Goal: Transaction & Acquisition: Purchase product/service

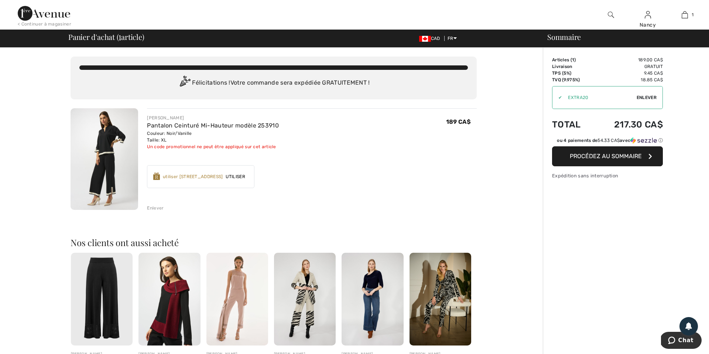
click at [645, 97] on span "Enlever" at bounding box center [647, 97] width 20 height 7
click at [607, 160] on span "Procédez au sommaire" at bounding box center [606, 156] width 72 height 7
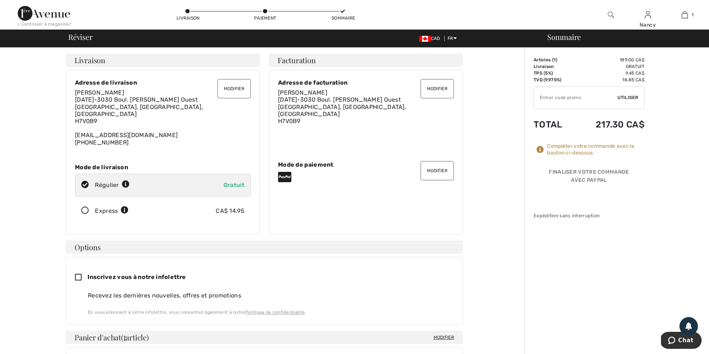
click at [438, 168] on button "Modifier" at bounding box center [437, 170] width 33 height 19
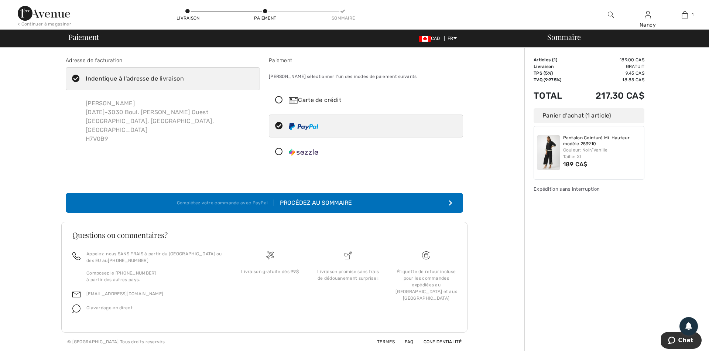
click at [280, 100] on icon at bounding box center [279, 100] width 20 height 8
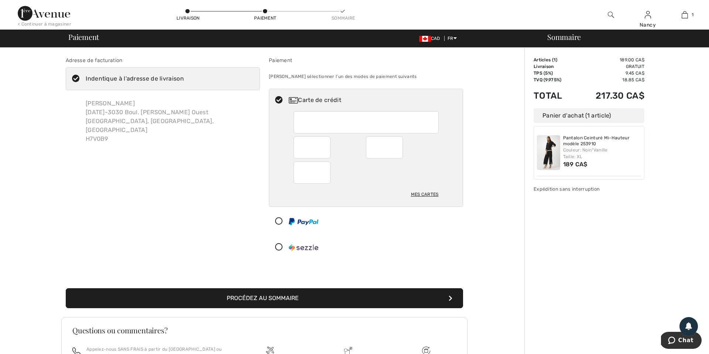
click at [270, 297] on button "Procédez au sommaire" at bounding box center [265, 298] width 398 height 20
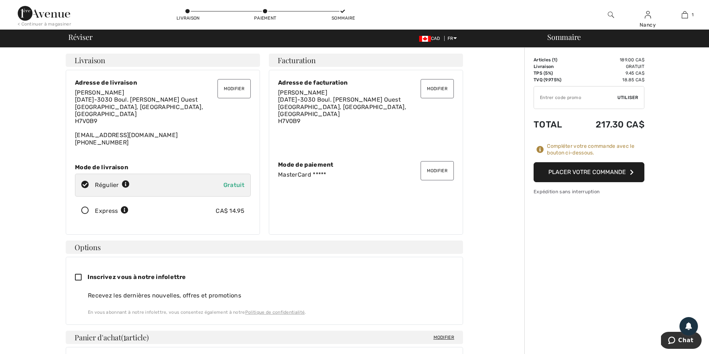
click at [604, 169] on button "Placer votre commande" at bounding box center [589, 172] width 111 height 20
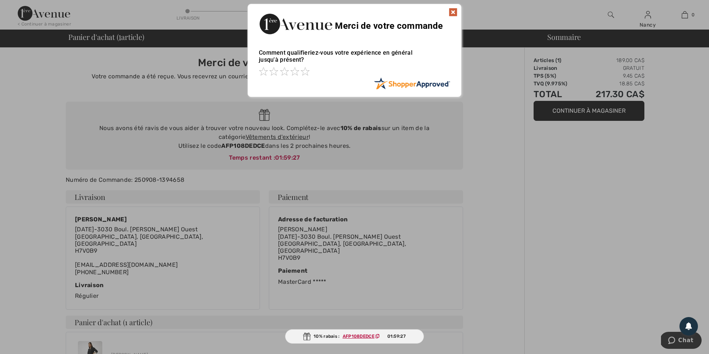
click at [453, 12] on img at bounding box center [453, 12] width 9 height 9
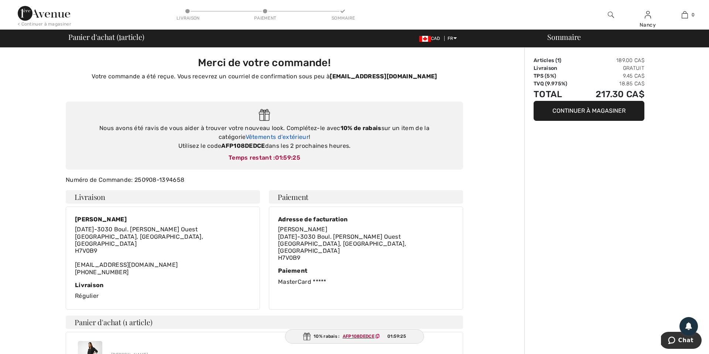
click at [267, 138] on link "Vêtements d'extérieur" at bounding box center [277, 136] width 63 height 7
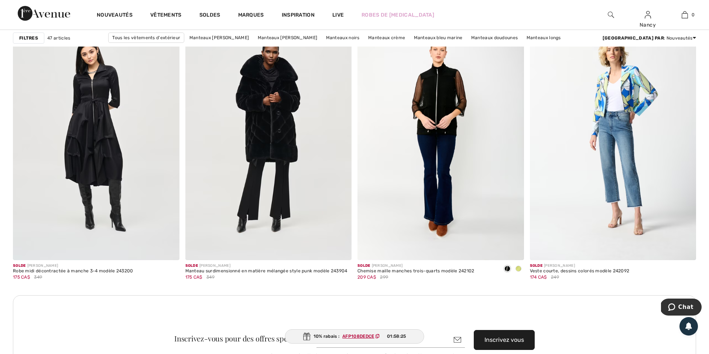
scroll to position [3213, 0]
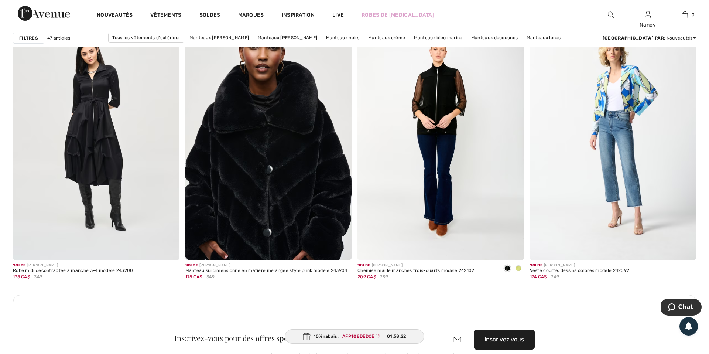
click at [293, 221] on img at bounding box center [268, 135] width 167 height 250
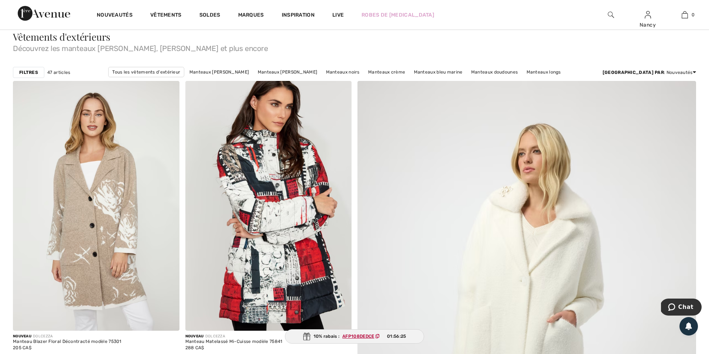
scroll to position [75, 0]
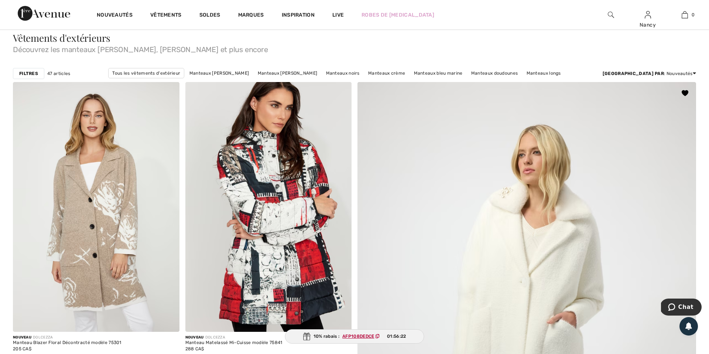
click at [687, 93] on img at bounding box center [685, 93] width 7 height 6
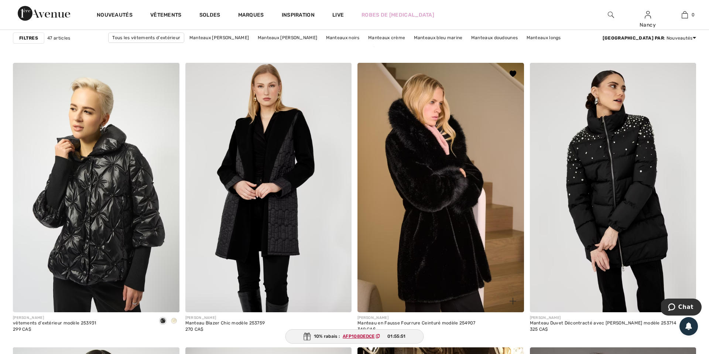
scroll to position [664, 0]
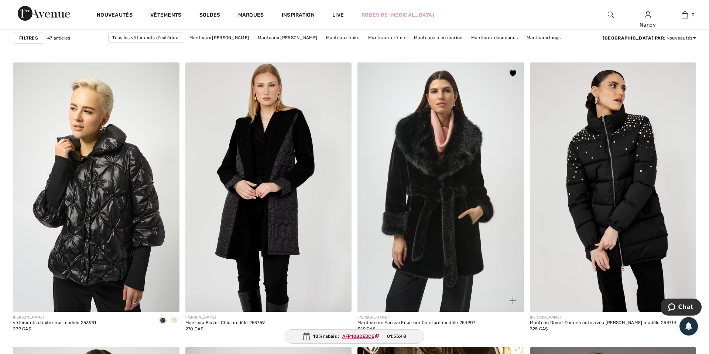
click at [514, 74] on img at bounding box center [513, 73] width 7 height 6
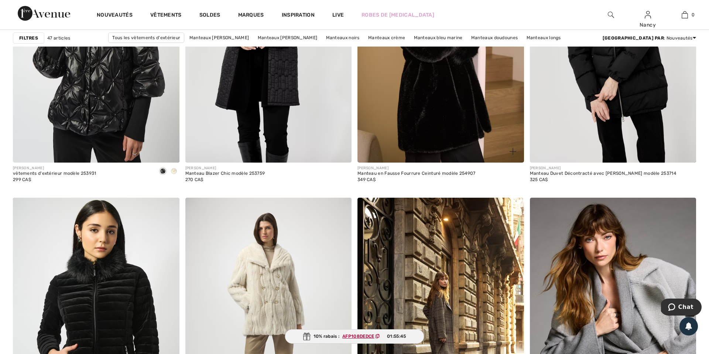
scroll to position [816, 0]
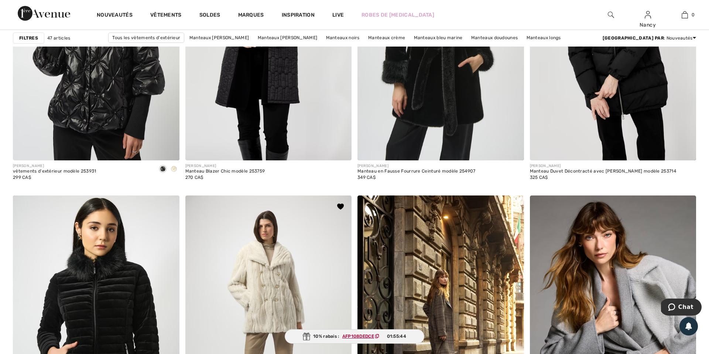
click at [341, 207] on img at bounding box center [340, 207] width 7 height 6
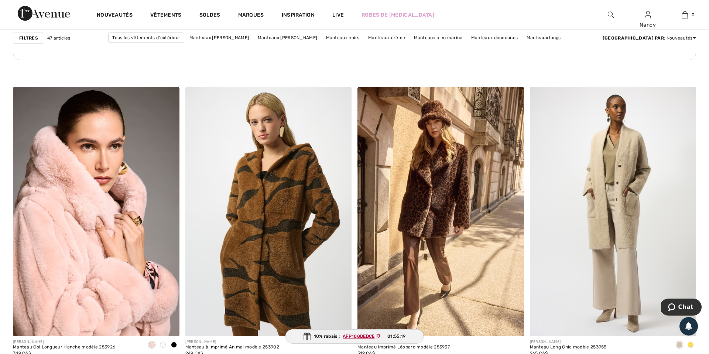
scroll to position [1347, 0]
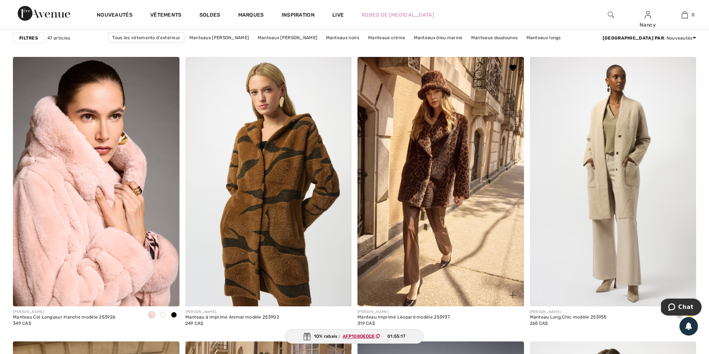
click at [515, 69] on img at bounding box center [513, 68] width 7 height 6
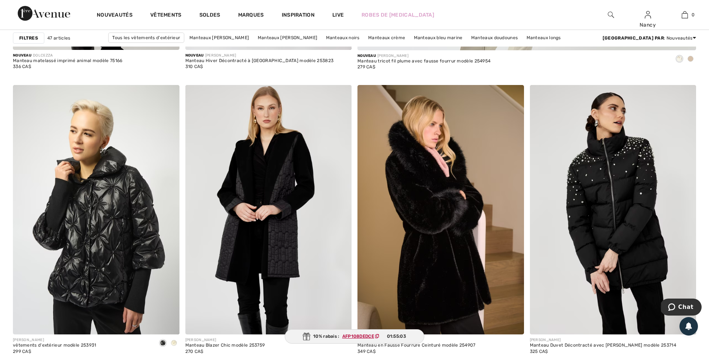
scroll to position [601, 0]
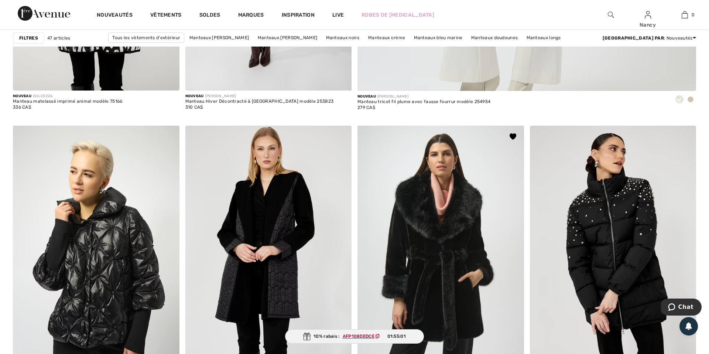
click at [514, 136] on img at bounding box center [513, 136] width 7 height 6
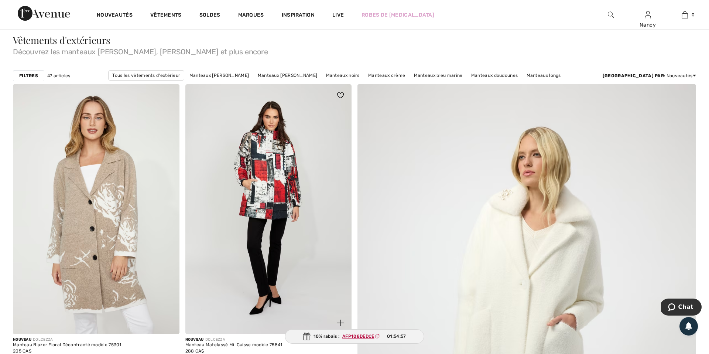
scroll to position [0, 0]
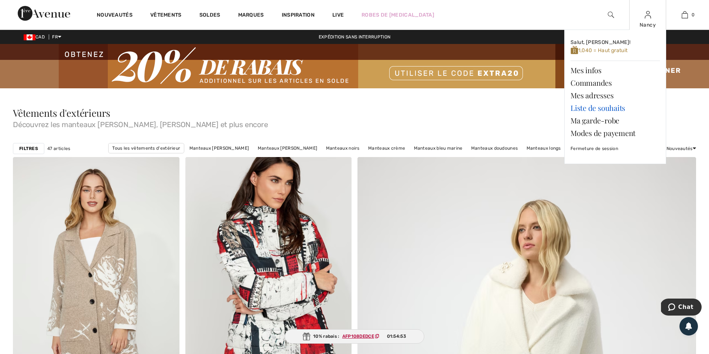
click at [595, 108] on link "Liste de souhaits" at bounding box center [615, 108] width 89 height 13
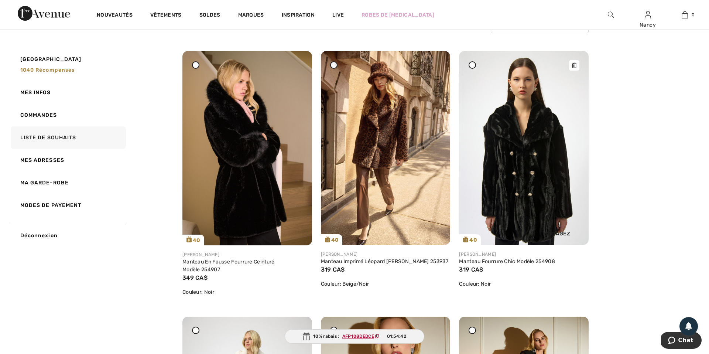
scroll to position [78, 0]
click at [531, 125] on img at bounding box center [524, 148] width 130 height 194
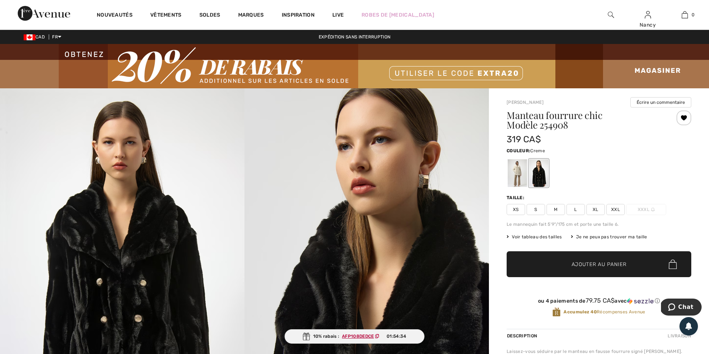
click at [512, 171] on div at bounding box center [517, 173] width 19 height 28
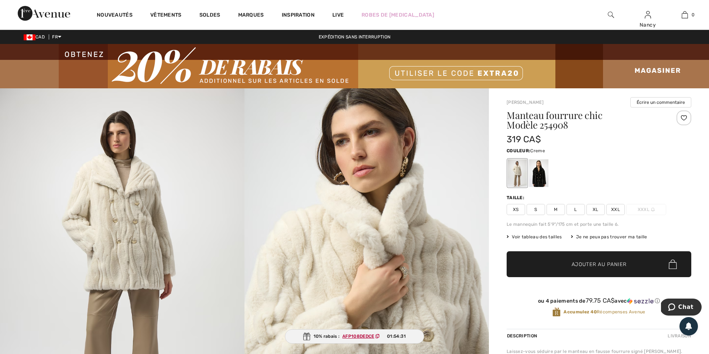
click at [684, 117] on div at bounding box center [684, 117] width 15 height 15
click at [685, 117] on div at bounding box center [684, 117] width 15 height 15
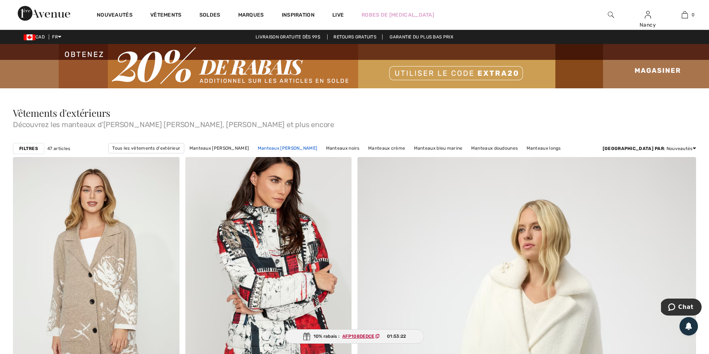
click at [300, 148] on link "Manteaux [PERSON_NAME]" at bounding box center [287, 148] width 67 height 10
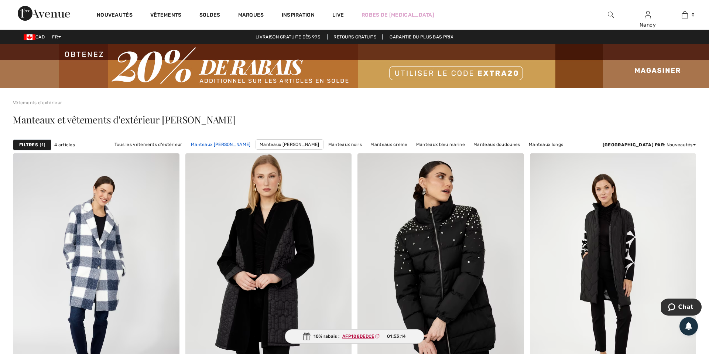
click at [250, 143] on link "Manteaux Joseph Ribkoff" at bounding box center [220, 145] width 67 height 10
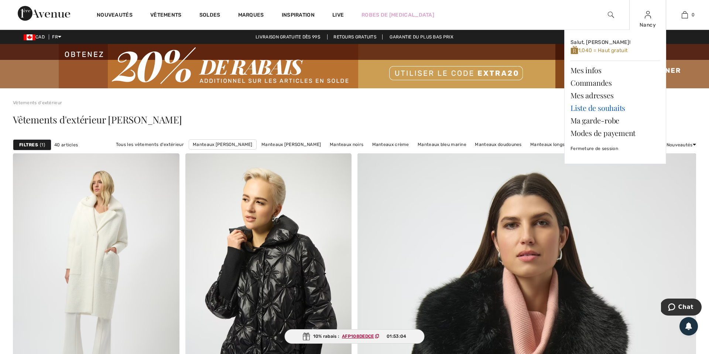
click at [606, 108] on link "Liste de souhaits" at bounding box center [615, 108] width 89 height 13
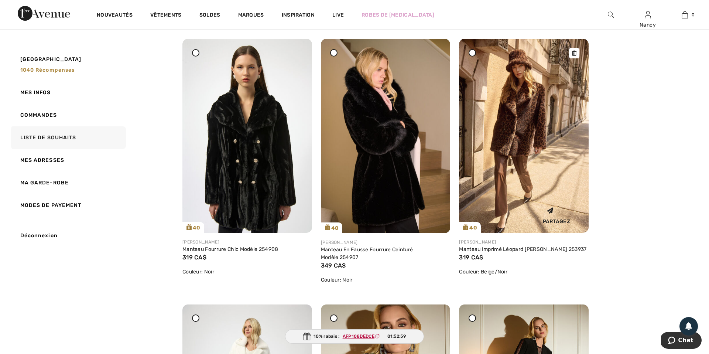
scroll to position [90, 0]
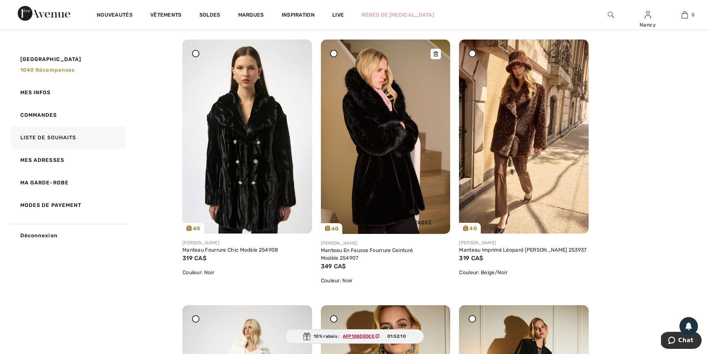
click at [392, 170] on img at bounding box center [386, 137] width 130 height 194
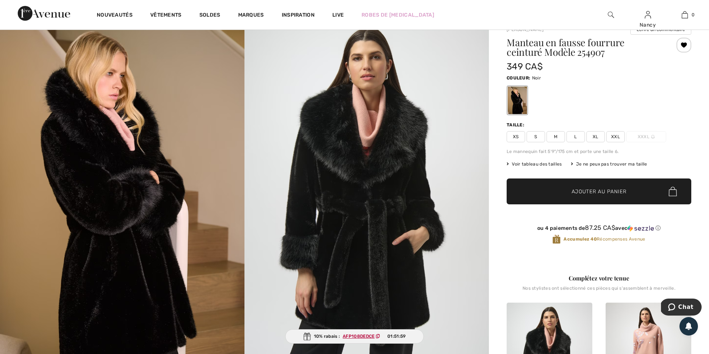
scroll to position [71, 0]
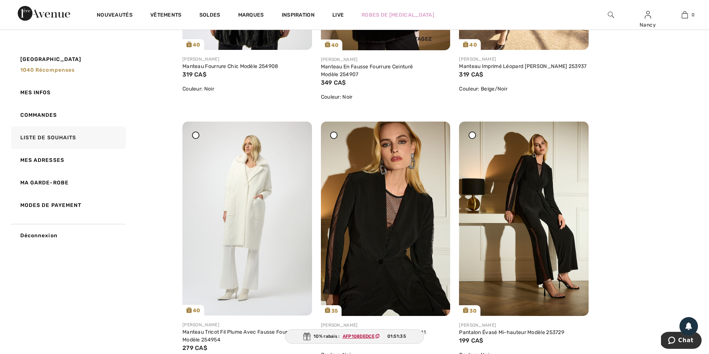
scroll to position [274, 0]
click at [252, 205] on img at bounding box center [248, 218] width 130 height 194
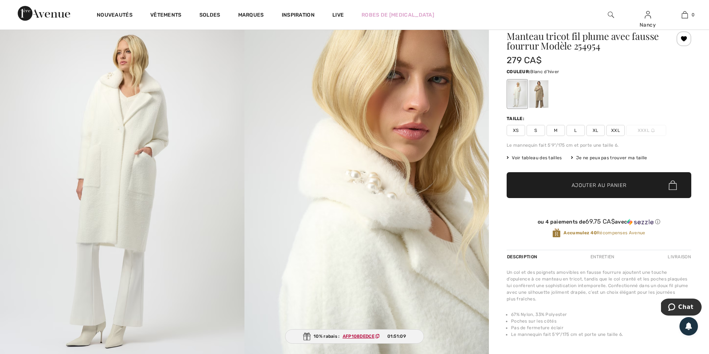
scroll to position [77, 0]
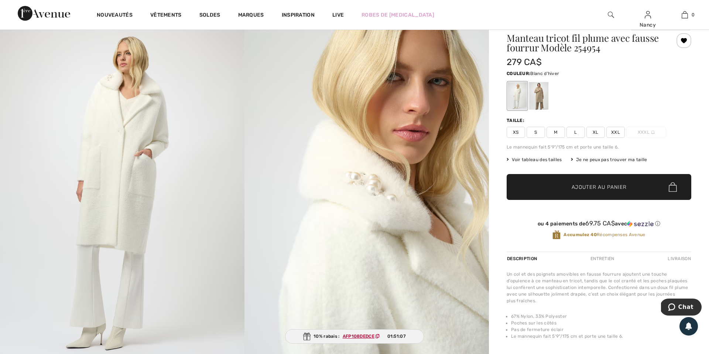
click at [556, 133] on span "M" at bounding box center [556, 132] width 18 height 11
click at [586, 188] on span "Ajouter au panier" at bounding box center [599, 187] width 55 height 8
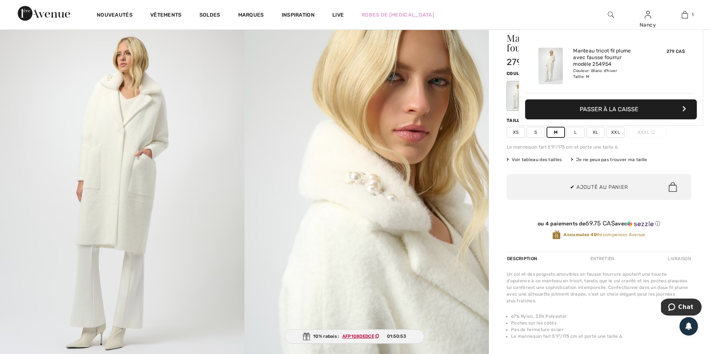
scroll to position [0, 0]
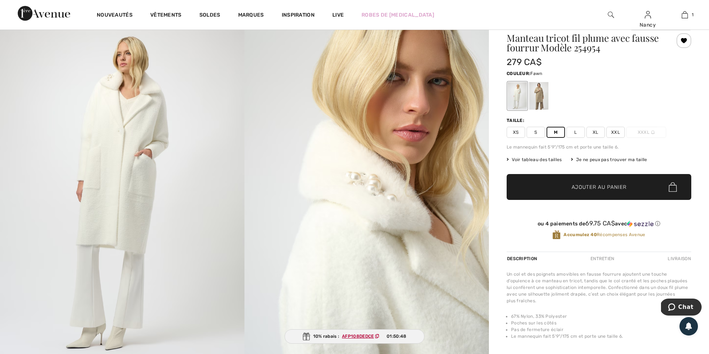
click at [540, 97] on div at bounding box center [538, 96] width 19 height 28
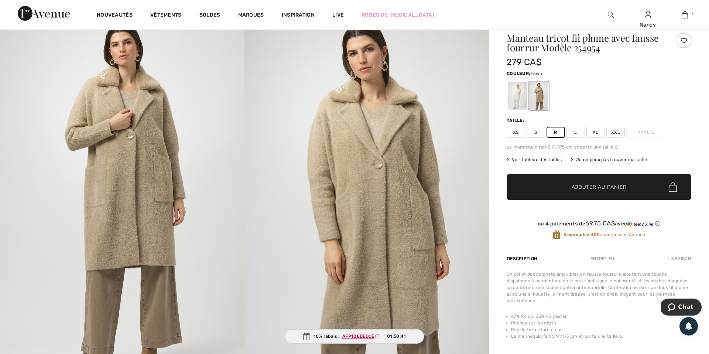
click at [587, 185] on span "Ajouter au panier" at bounding box center [599, 187] width 55 height 8
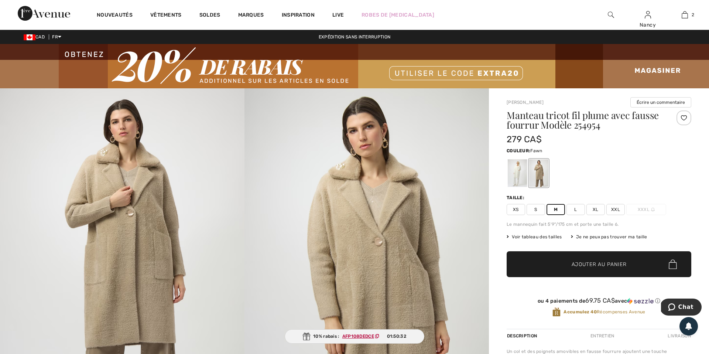
click at [379, 335] on icon at bounding box center [377, 336] width 4 height 4
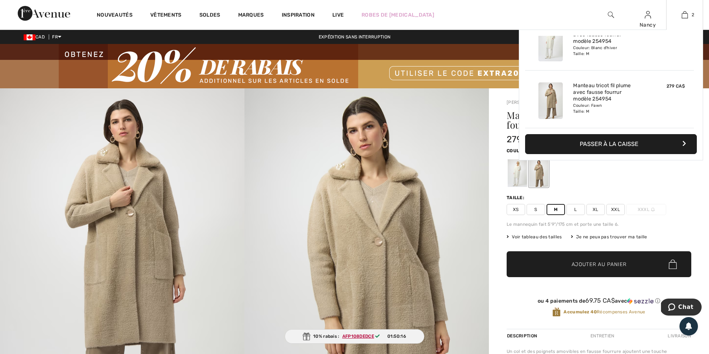
click at [621, 141] on button "Passer à la caisse" at bounding box center [611, 144] width 172 height 20
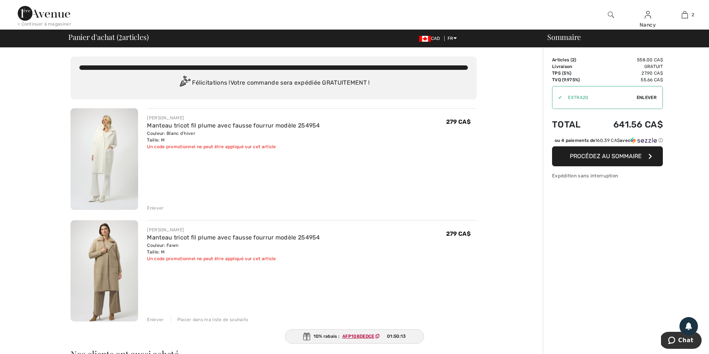
click at [648, 95] on span "Enlever" at bounding box center [647, 97] width 20 height 7
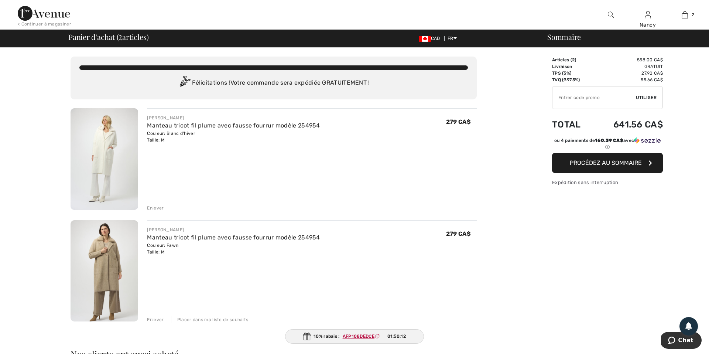
click at [571, 96] on input "TEXT" at bounding box center [594, 97] width 83 height 22
paste input "AFP108DEDCE"
type input "AFP108DEDCE"
click at [645, 97] on span "Utiliser" at bounding box center [646, 97] width 21 height 7
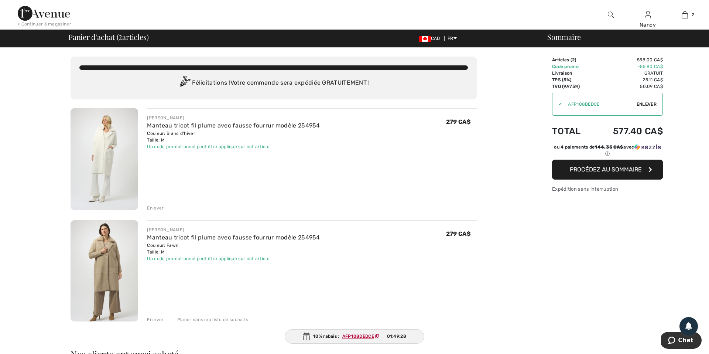
click at [600, 169] on span "Procédez au sommaire" at bounding box center [606, 169] width 72 height 7
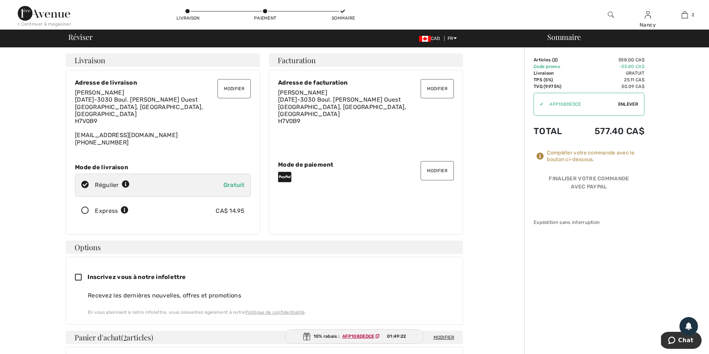
click at [436, 168] on button "Modifier" at bounding box center [437, 170] width 33 height 19
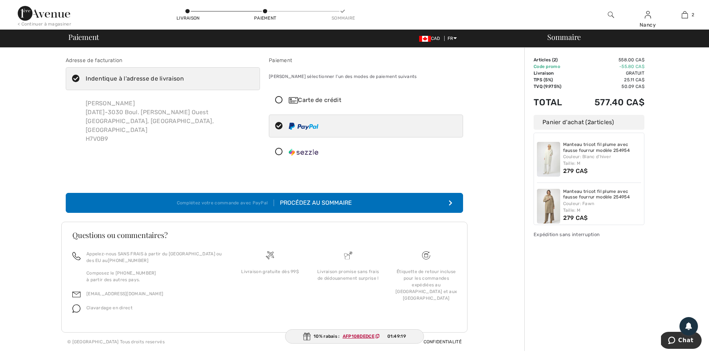
click at [279, 100] on icon at bounding box center [279, 100] width 20 height 8
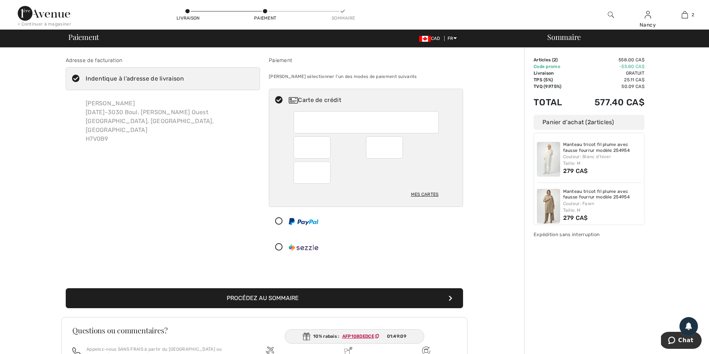
click at [282, 298] on button "Procédez au sommaire" at bounding box center [265, 298] width 398 height 20
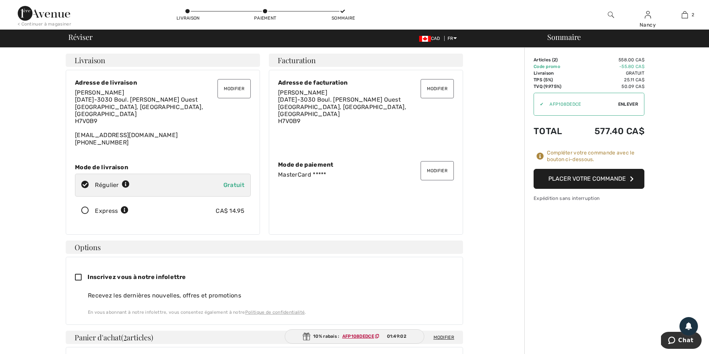
click at [603, 178] on button "Placer votre commande" at bounding box center [589, 179] width 111 height 20
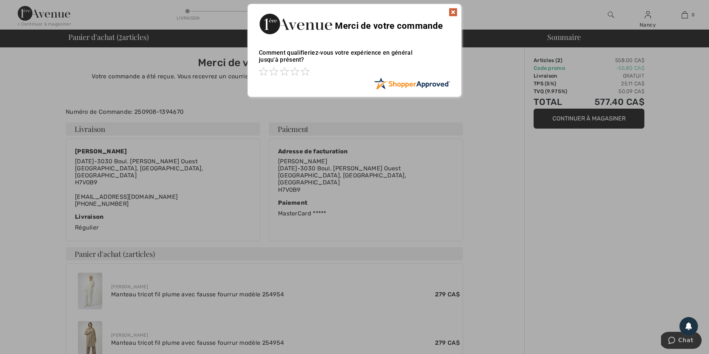
click at [651, 17] on div "Sorry! Something went wrong. Close Merci de votre commande Comment qualifieriez…" at bounding box center [354, 50] width 709 height 101
click at [453, 13] on img at bounding box center [453, 12] width 9 height 9
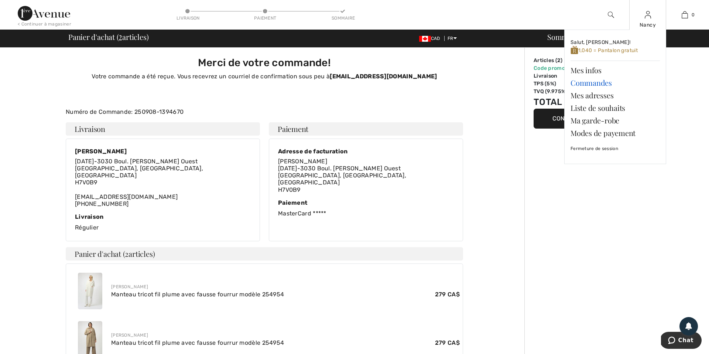
click at [604, 82] on link "Commandes" at bounding box center [615, 82] width 89 height 13
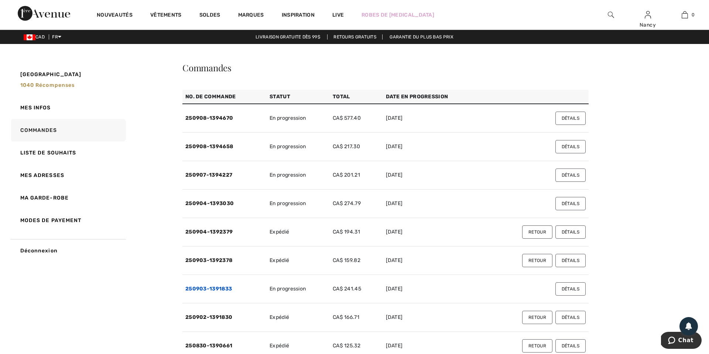
click at [211, 287] on link "250903-1391833" at bounding box center [208, 289] width 47 height 6
